Goal: Information Seeking & Learning: Learn about a topic

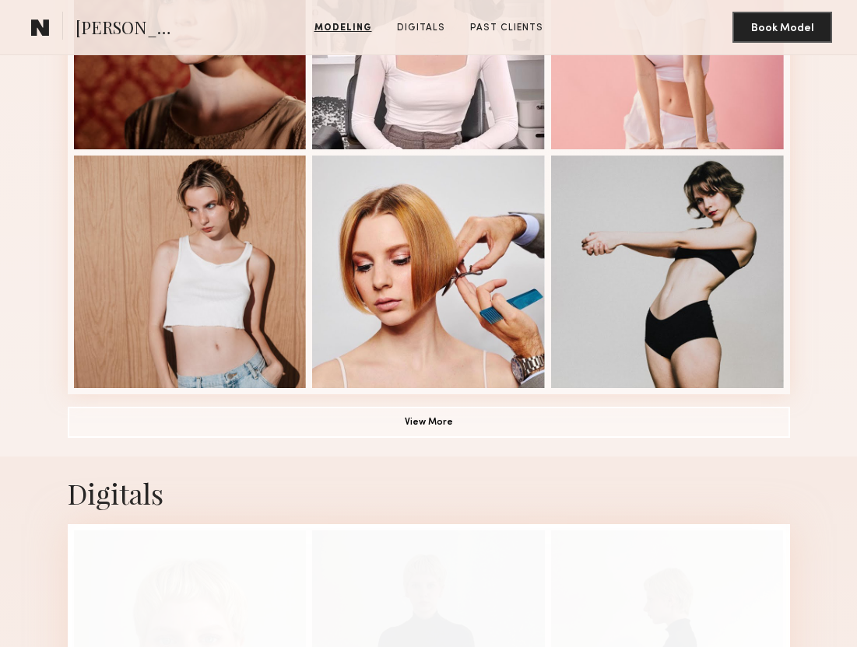
scroll to position [1260, 0]
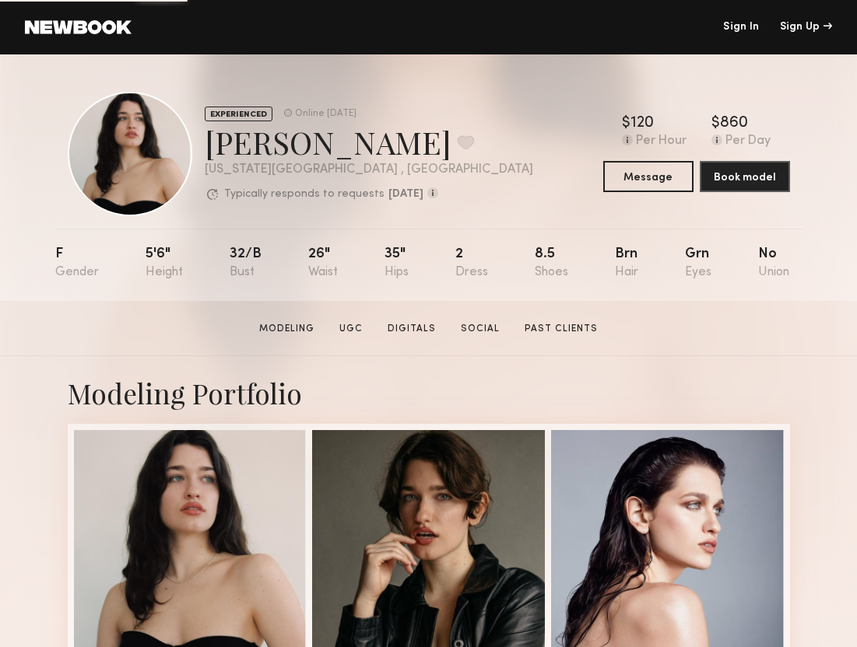
scroll to position [221, 0]
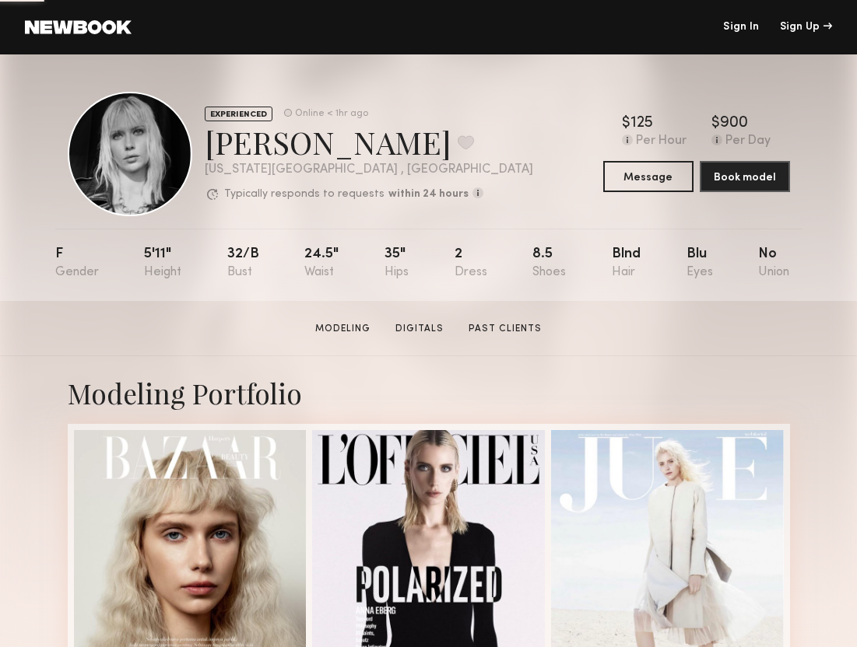
scroll to position [1577, 0]
